Goal: Task Accomplishment & Management: Manage account settings

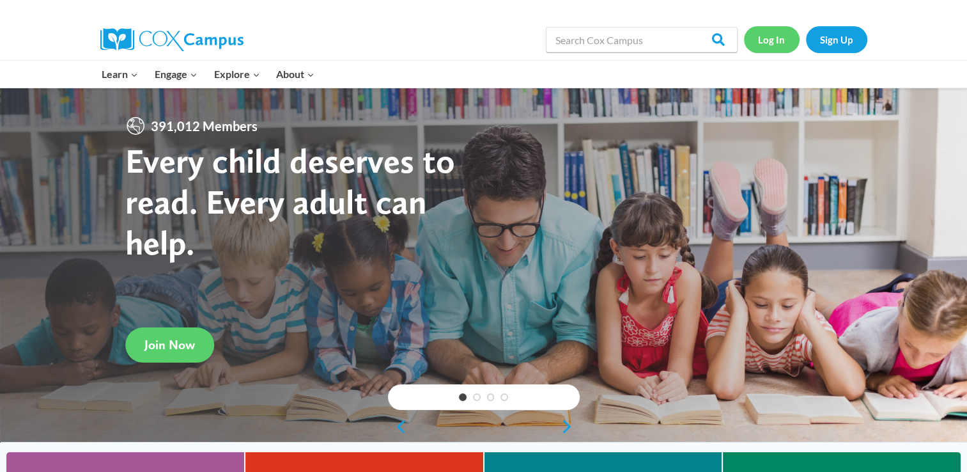
click at [777, 40] on link "Log In" at bounding box center [772, 39] width 56 height 26
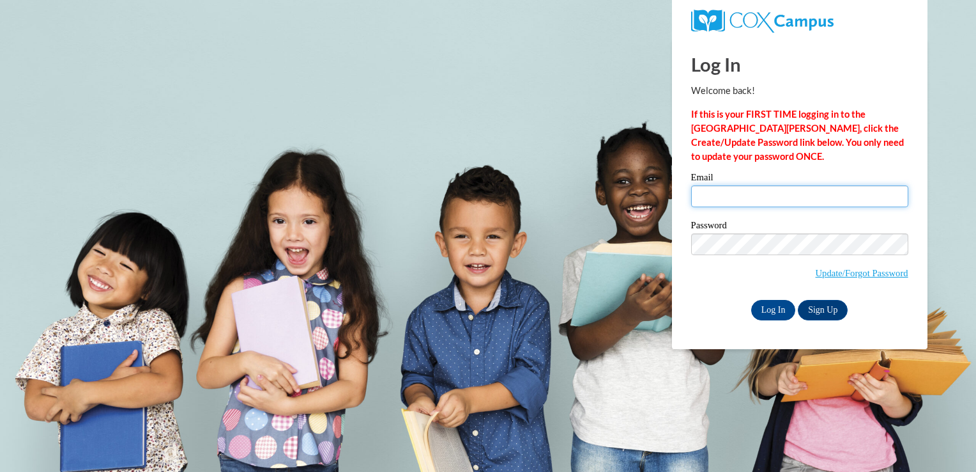
click at [772, 201] on input "Email" at bounding box center [799, 196] width 217 height 22
type input "mkowal@lccaa.net"
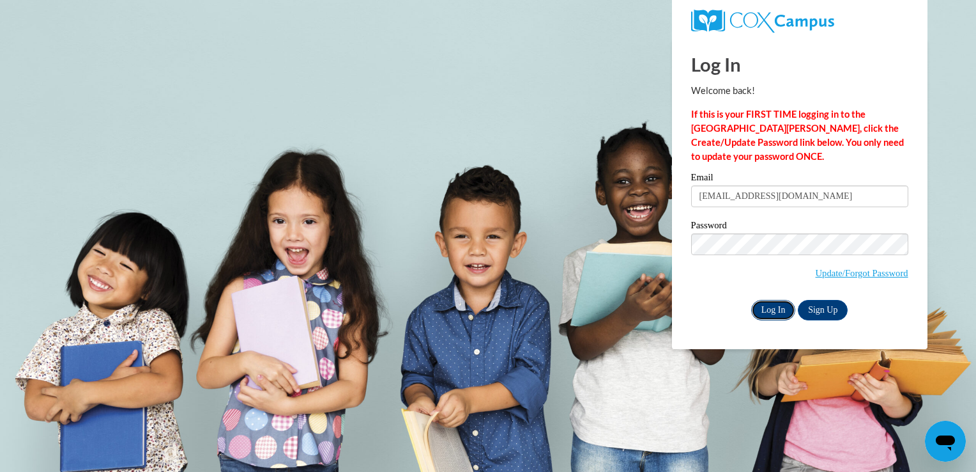
click at [776, 307] on input "Log In" at bounding box center [773, 310] width 45 height 20
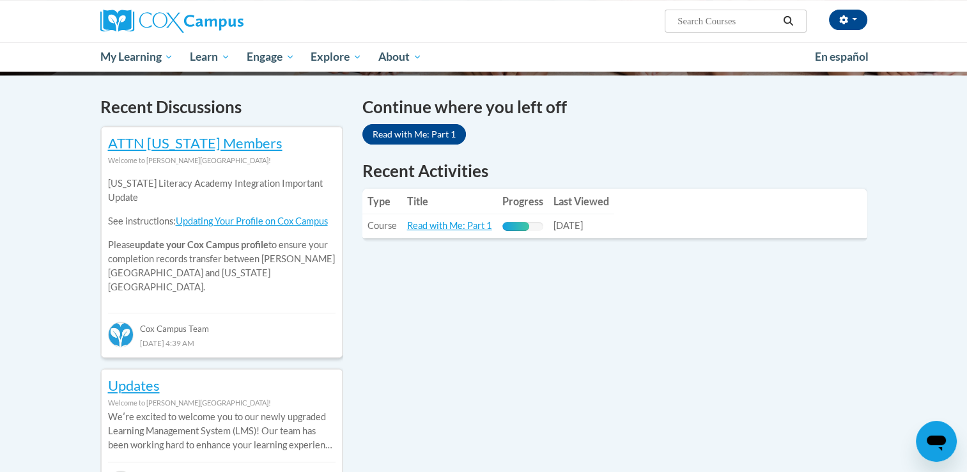
scroll to position [320, 0]
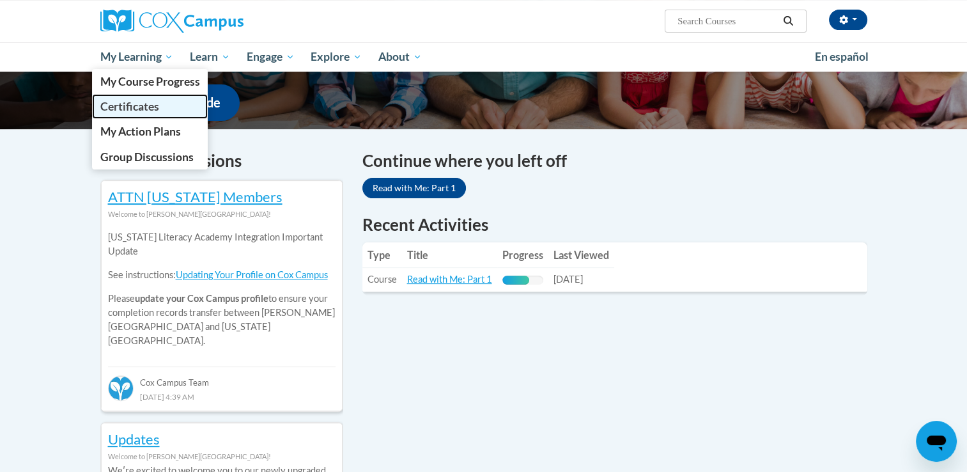
click at [138, 107] on span "Certificates" at bounding box center [129, 106] width 59 height 13
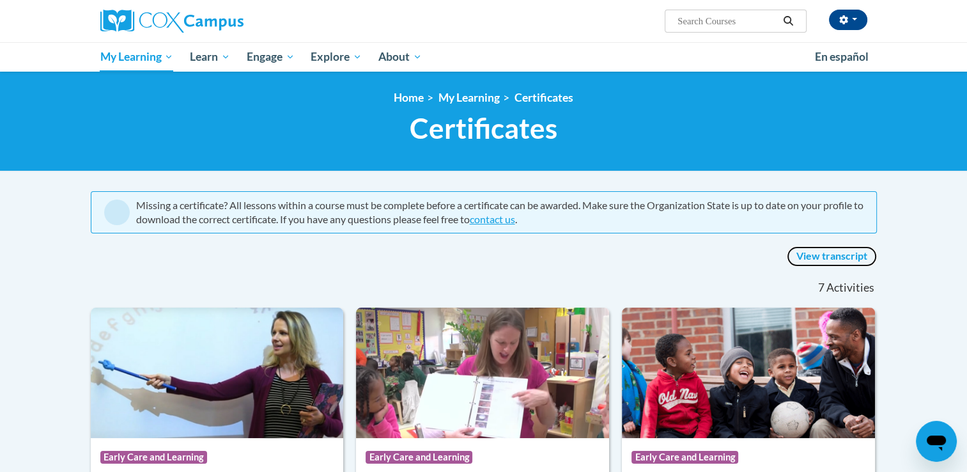
click at [817, 249] on link "View transcript" at bounding box center [832, 256] width 90 height 20
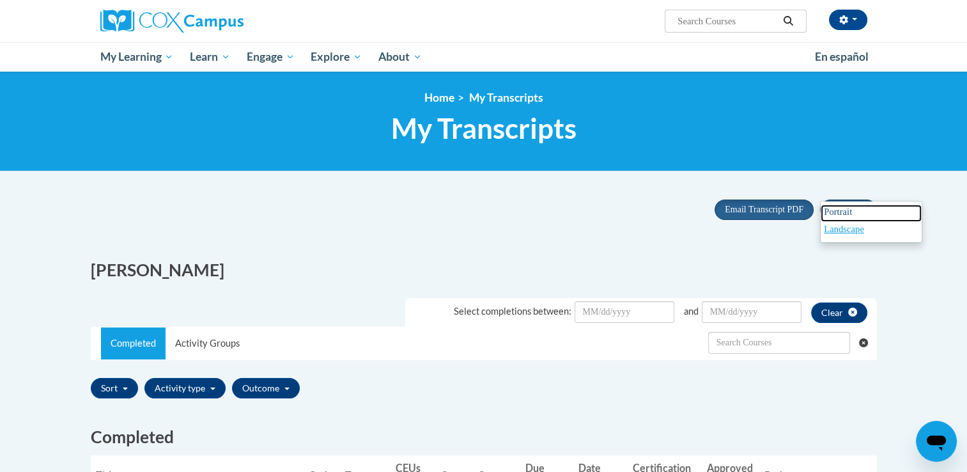
click at [846, 212] on span "Portrait" at bounding box center [838, 211] width 28 height 10
